Goal: Task Accomplishment & Management: Manage account settings

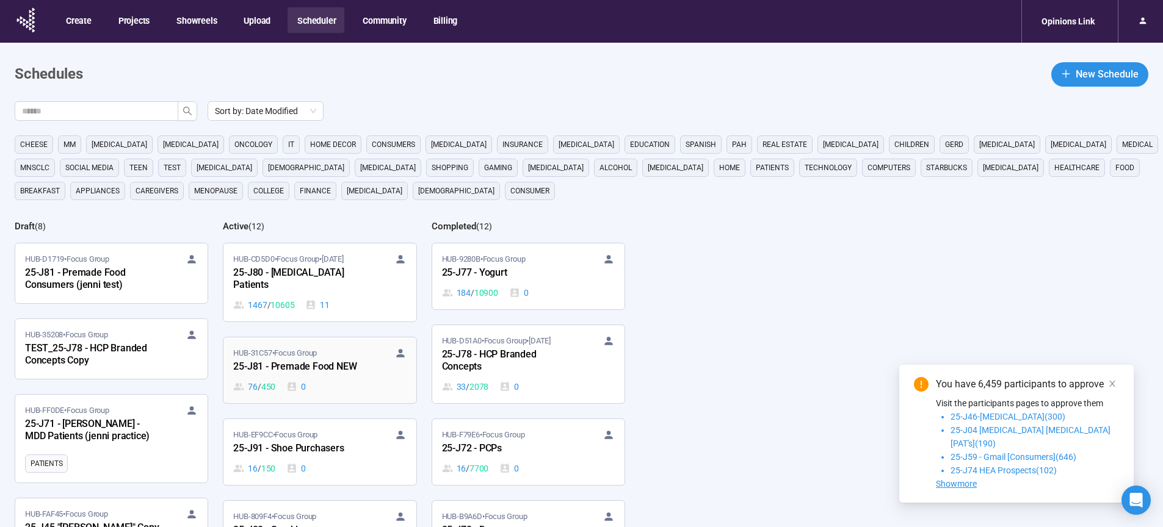
click at [333, 367] on div "25-J81 - Premade Food NEW" at bounding box center [300, 368] width 134 height 16
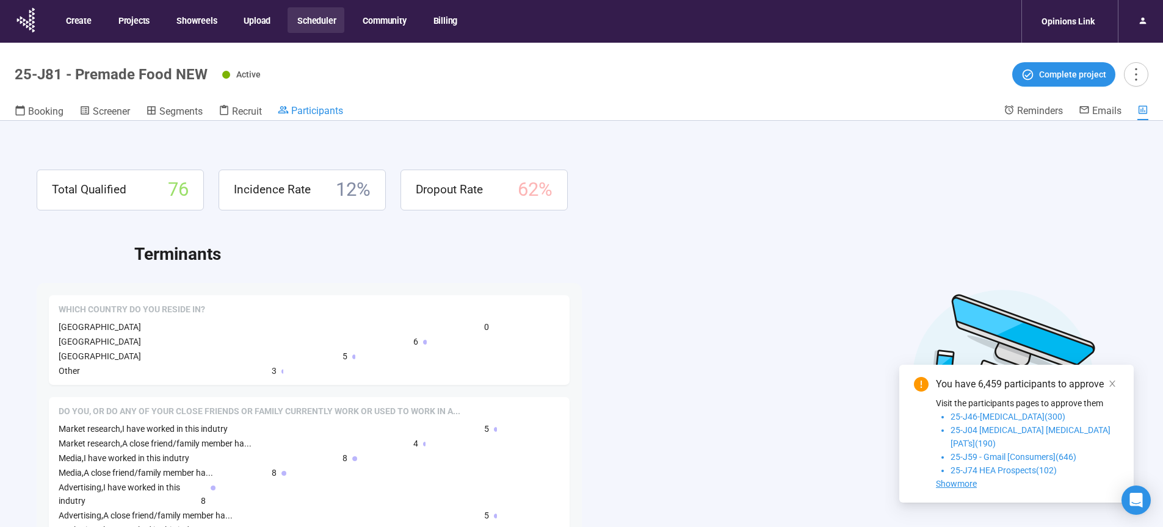
click at [337, 115] on span "Participants" at bounding box center [317, 111] width 52 height 12
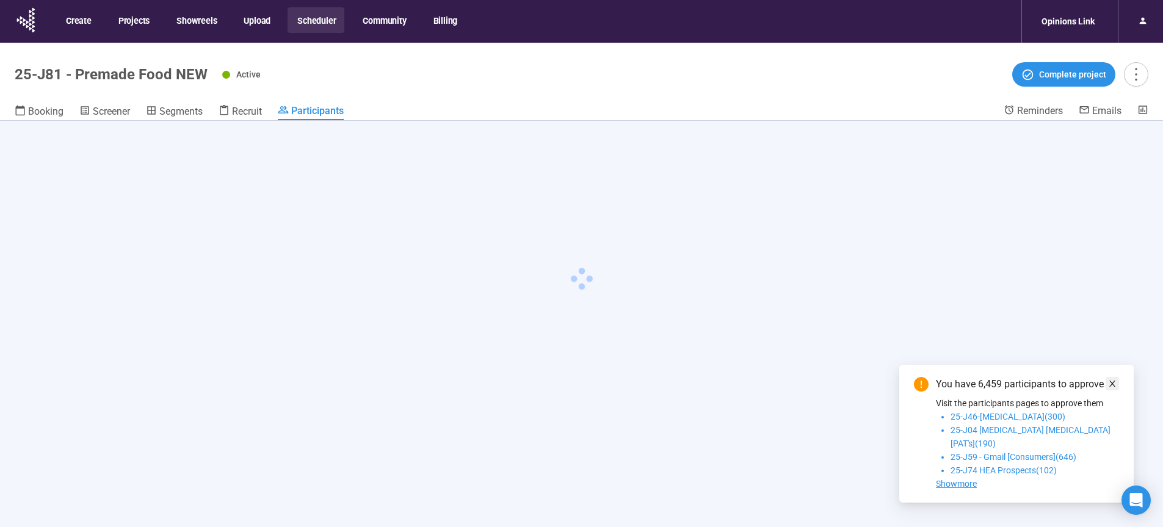
click at [1113, 388] on icon "close" at bounding box center [1112, 384] width 9 height 9
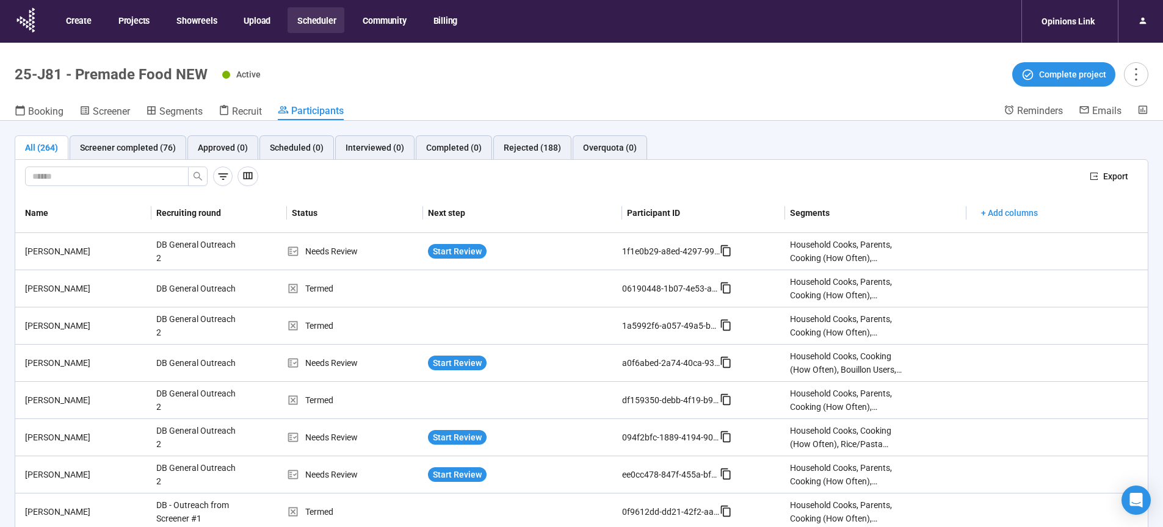
click at [47, 112] on span "Booking" at bounding box center [45, 112] width 35 height 12
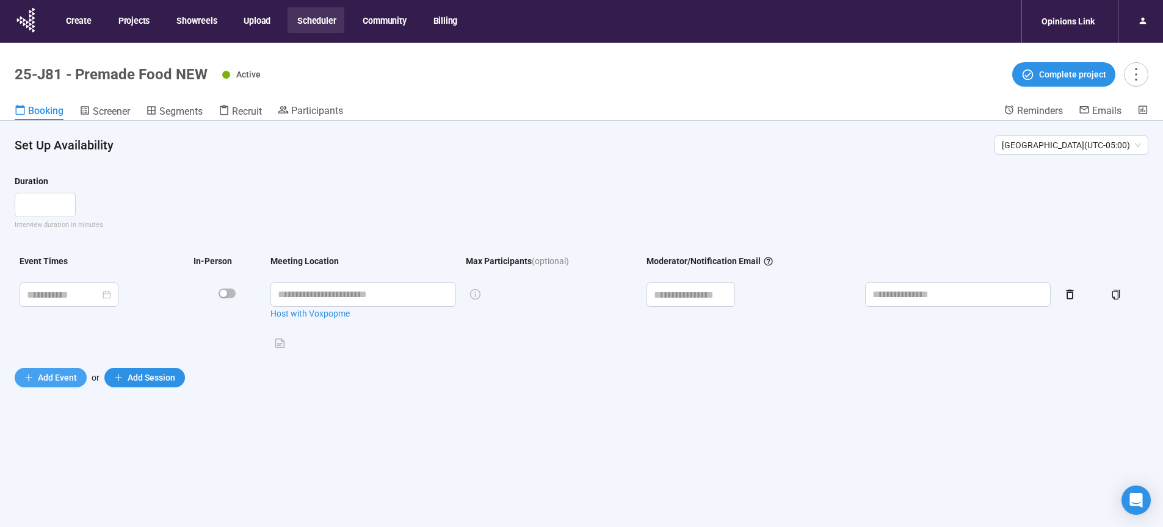
click at [57, 381] on span "Add Event" at bounding box center [57, 377] width 39 height 13
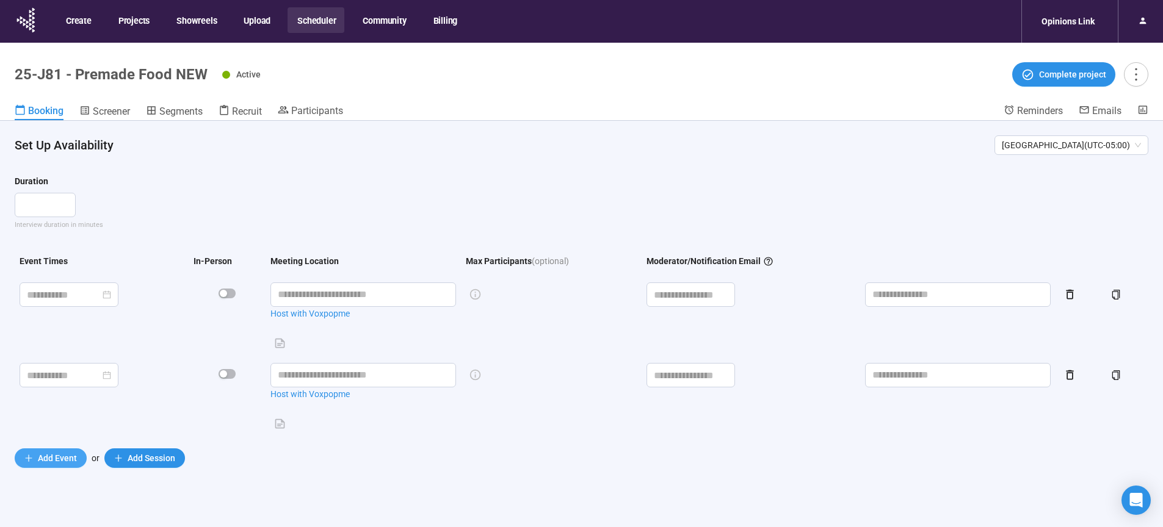
click at [54, 460] on span "Add Event" at bounding box center [57, 458] width 39 height 13
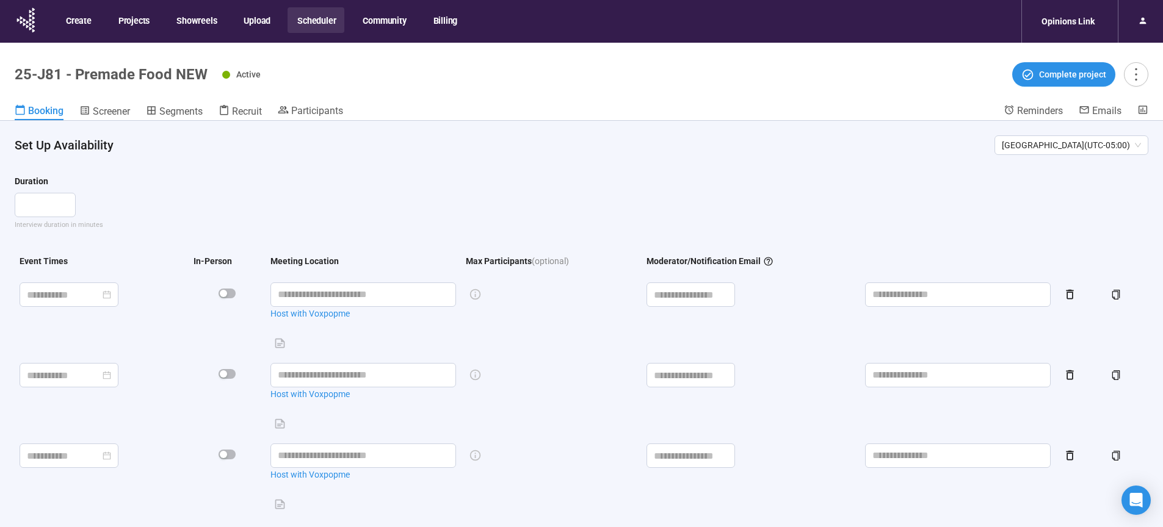
scroll to position [9, 0]
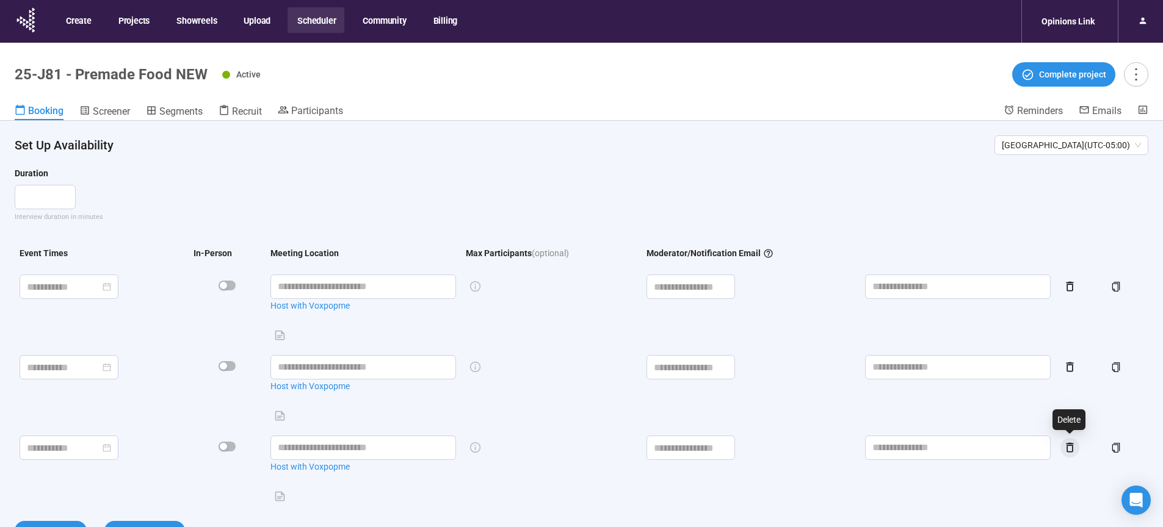
click at [1074, 450] on icon "button" at bounding box center [1069, 447] width 13 height 13
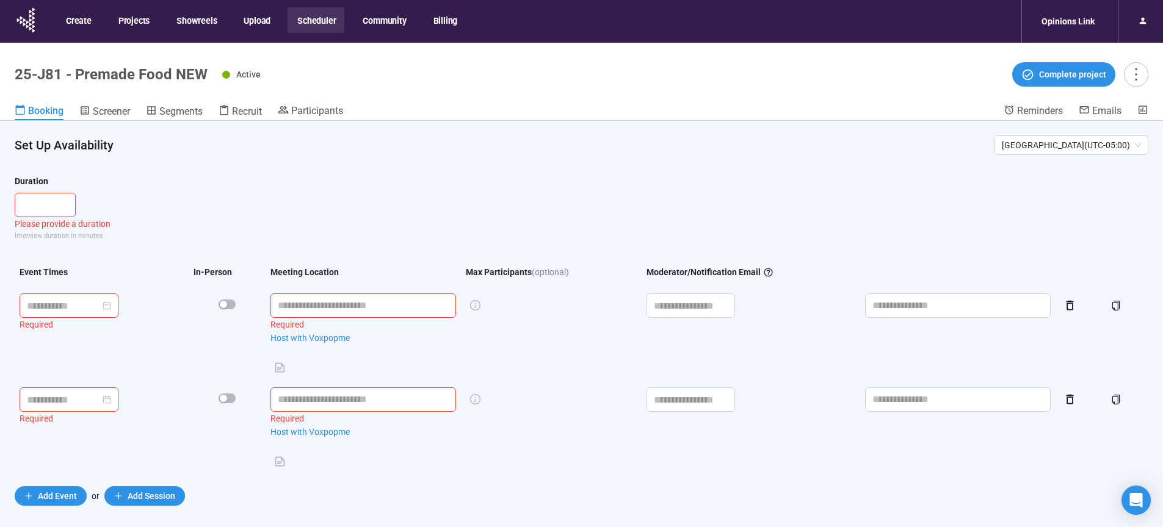
scroll to position [0, 0]
click at [1073, 398] on icon "button" at bounding box center [1069, 400] width 7 height 10
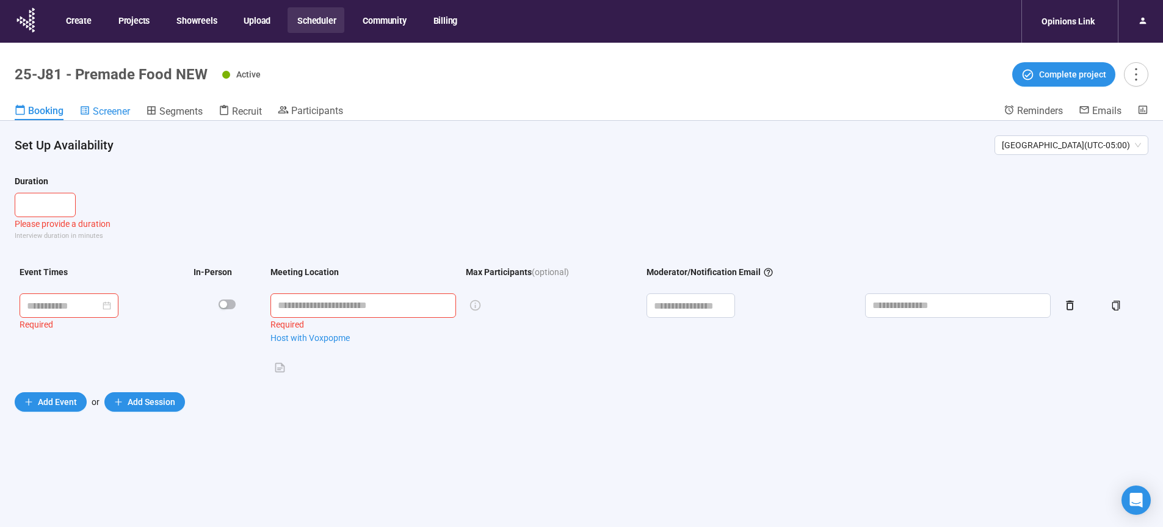
click at [117, 115] on span "Screener" at bounding box center [111, 112] width 37 height 12
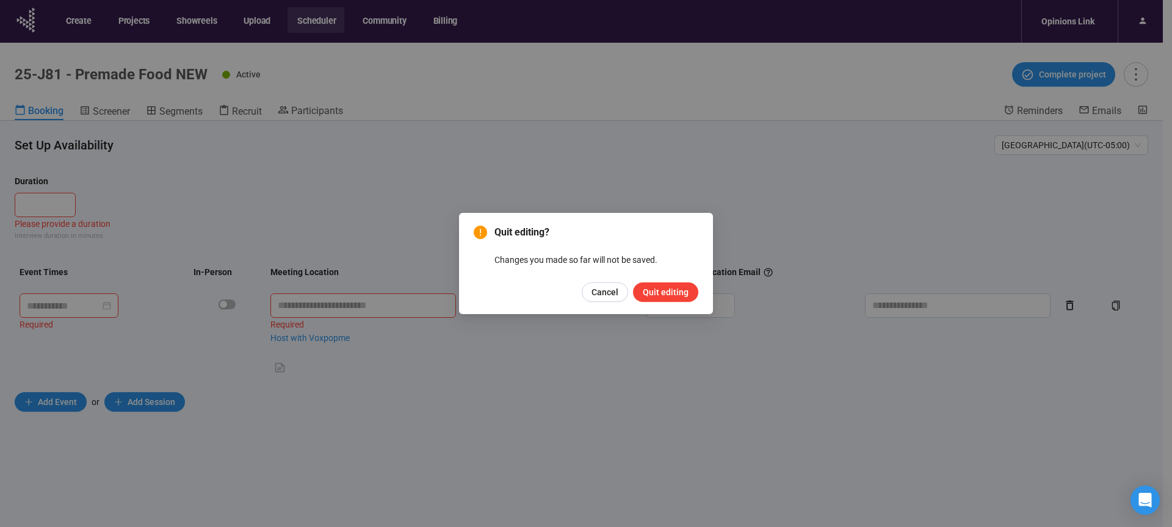
click at [582, 285] on div "Cancel Quit editing" at bounding box center [586, 293] width 225 height 20
click at [600, 292] on span "Cancel" at bounding box center [604, 292] width 27 height 13
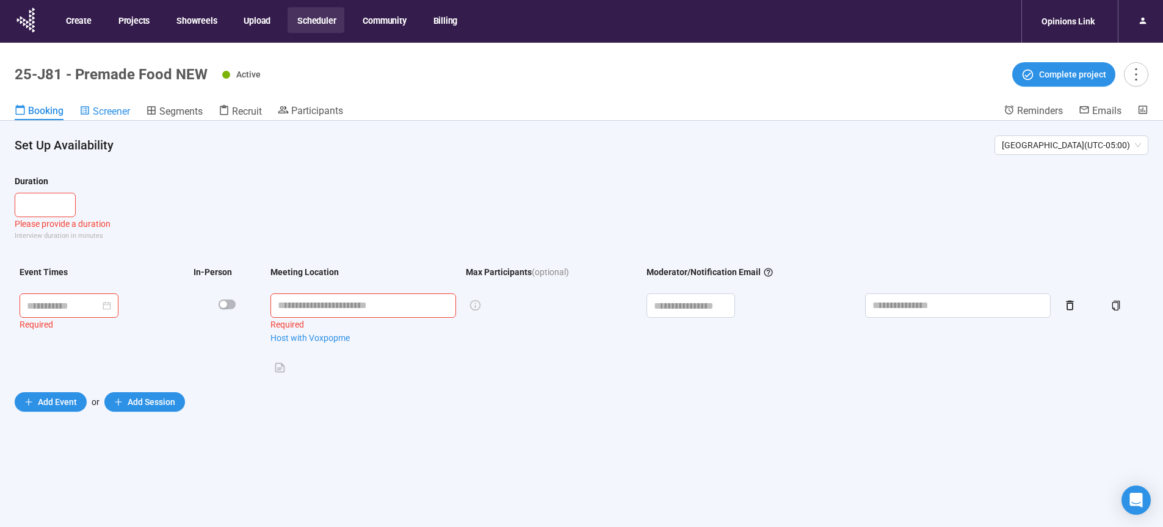
click at [122, 112] on span "Screener" at bounding box center [111, 112] width 37 height 12
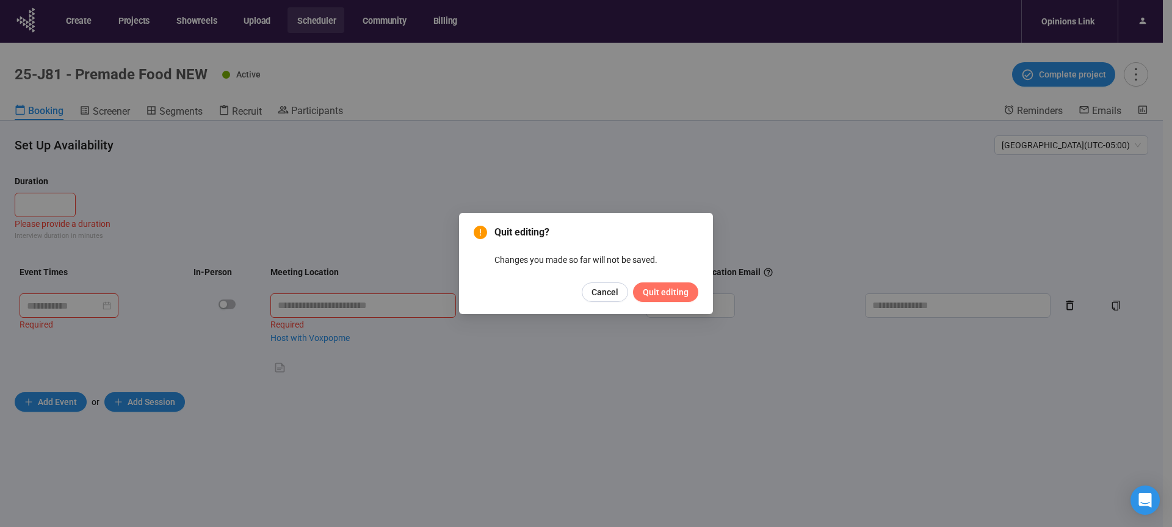
click at [690, 298] on button "Quit editing" at bounding box center [665, 293] width 65 height 20
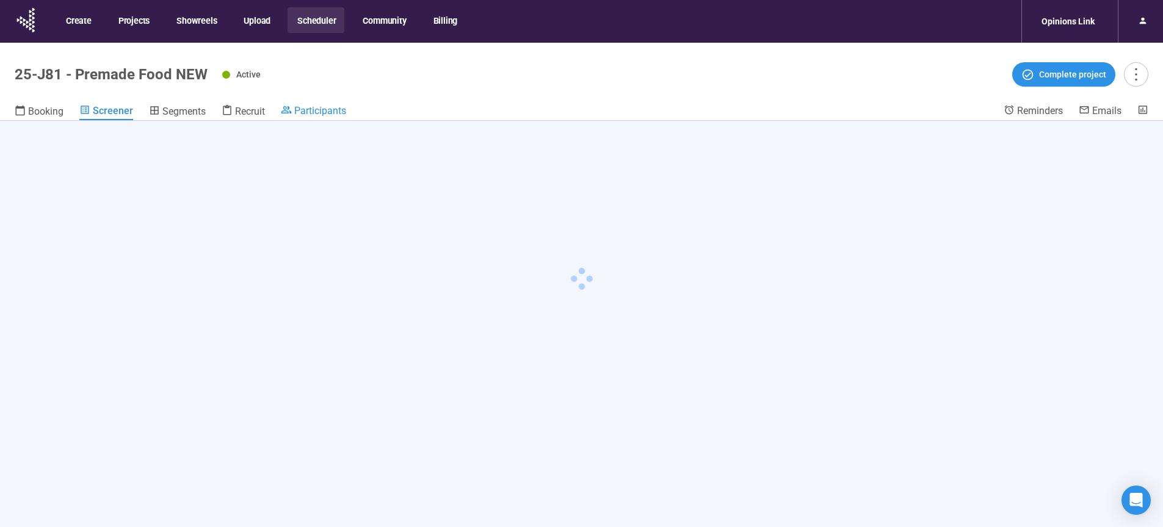
click at [314, 115] on span "Participants" at bounding box center [320, 111] width 52 height 12
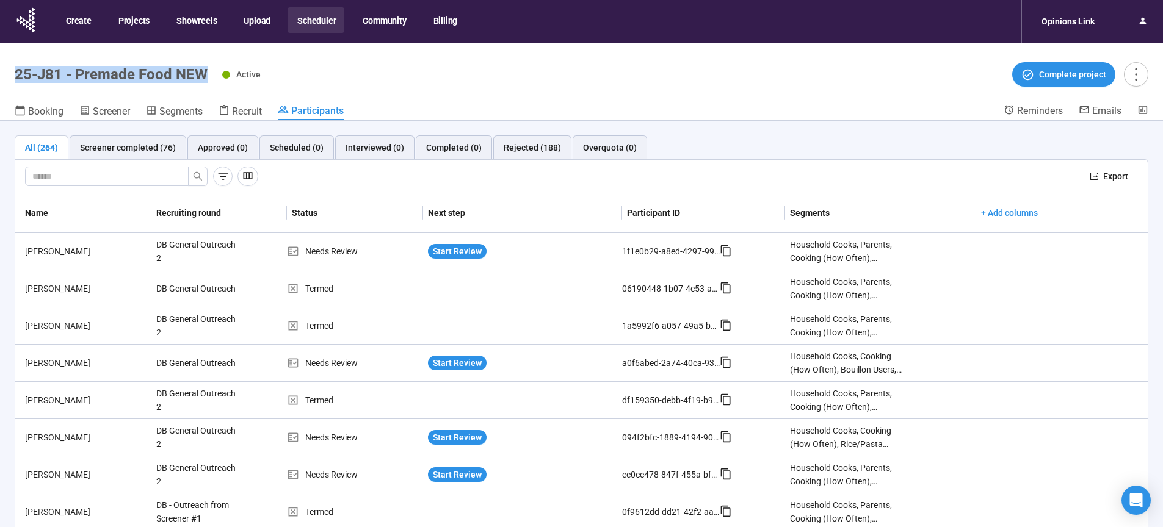
drag, startPoint x: 208, startPoint y: 77, endPoint x: 15, endPoint y: 74, distance: 192.9
click at [15, 74] on div "25-J81 - Premade Food NEW Active Complete project" at bounding box center [581, 74] width 1133 height 24
copy h1 "25-J81 - Premade Food NEW"
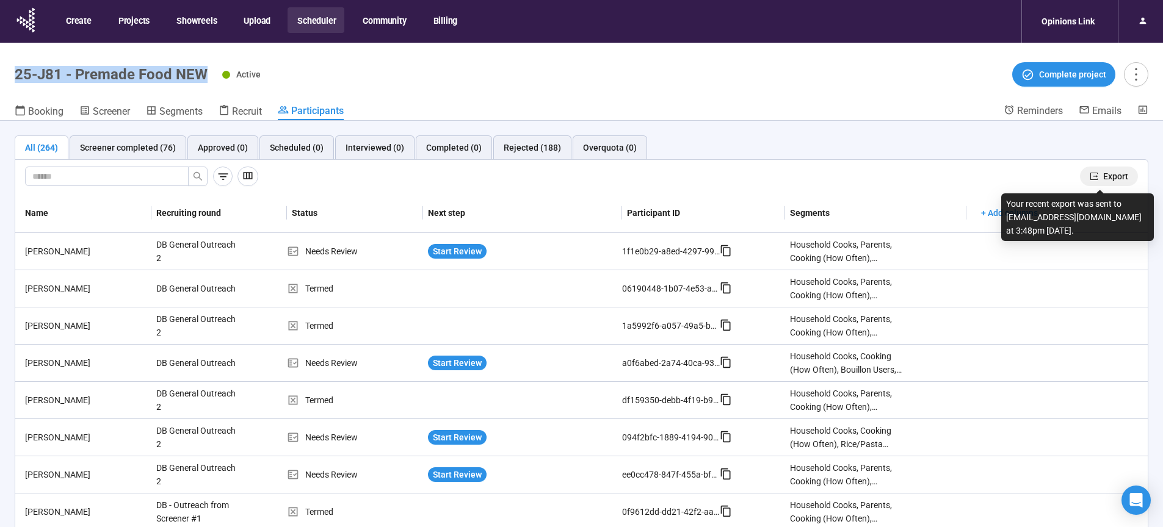
click at [1103, 179] on span "Export" at bounding box center [1115, 176] width 25 height 13
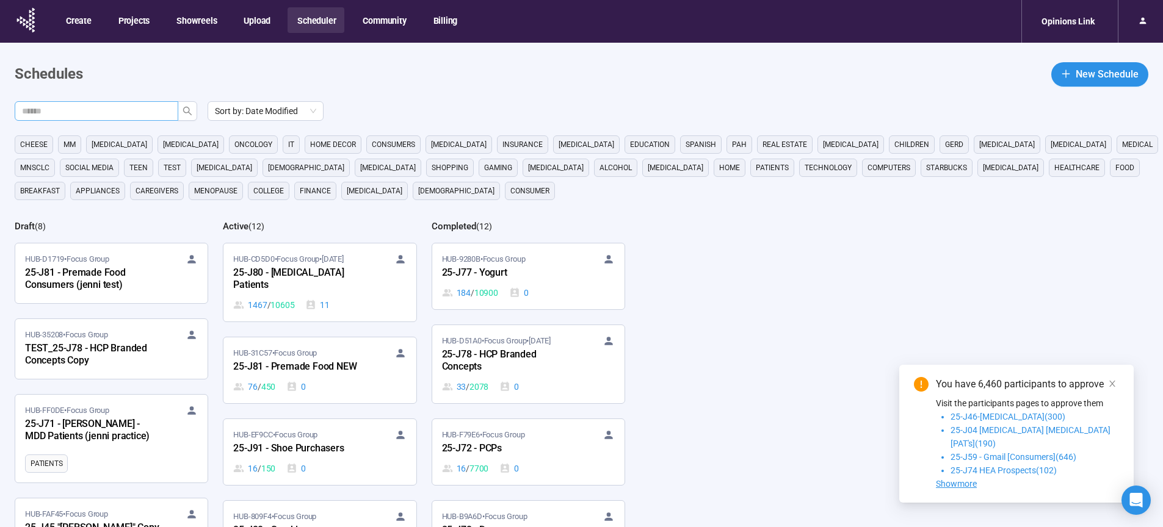
click at [63, 106] on input "text" at bounding box center [91, 110] width 139 height 13
type input "**"
